Goal: Navigation & Orientation: Find specific page/section

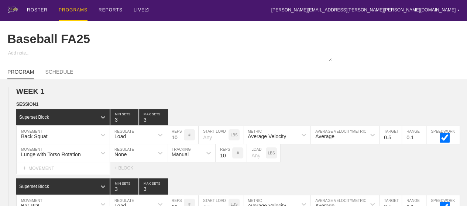
click at [66, 9] on div "PROGRAMS" at bounding box center [73, 10] width 29 height 21
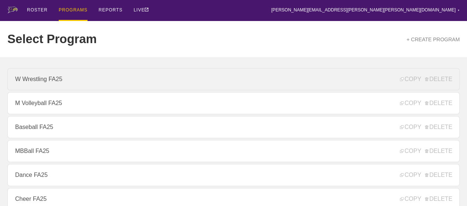
scroll to position [111, 0]
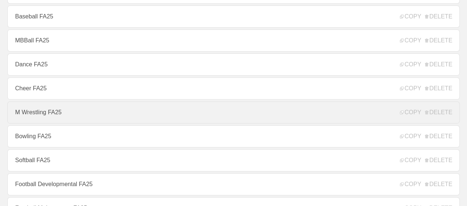
click at [32, 116] on link "M Wrestling FA25" at bounding box center [233, 113] width 452 height 22
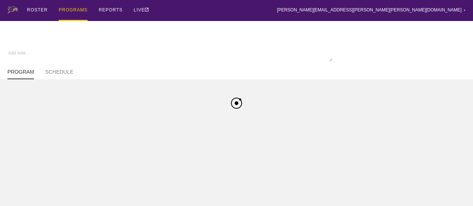
type textarea "x"
type input "M Wrestling FA25"
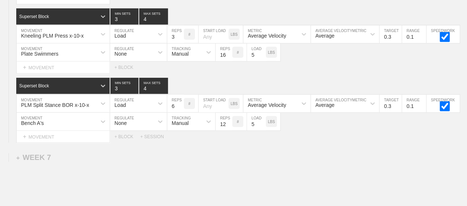
scroll to position [3747, 0]
